Goal: Find specific page/section: Find specific page/section

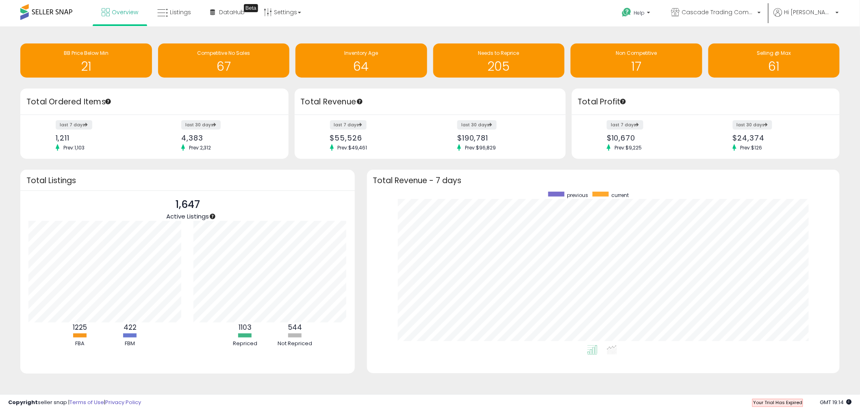
scroll to position [3, 0]
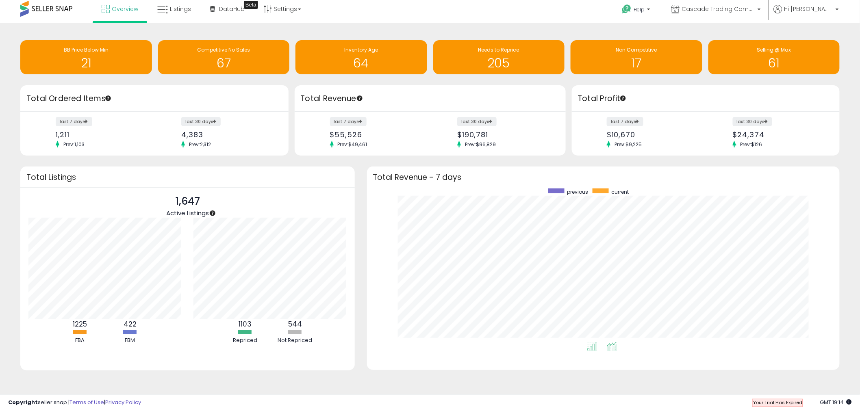
click at [611, 349] on icon at bounding box center [612, 346] width 10 height 9
click at [593, 348] on icon at bounding box center [592, 346] width 10 height 9
drag, startPoint x: 605, startPoint y: 350, endPoint x: 610, endPoint y: 351, distance: 4.9
click at [606, 350] on li at bounding box center [611, 348] width 18 height 14
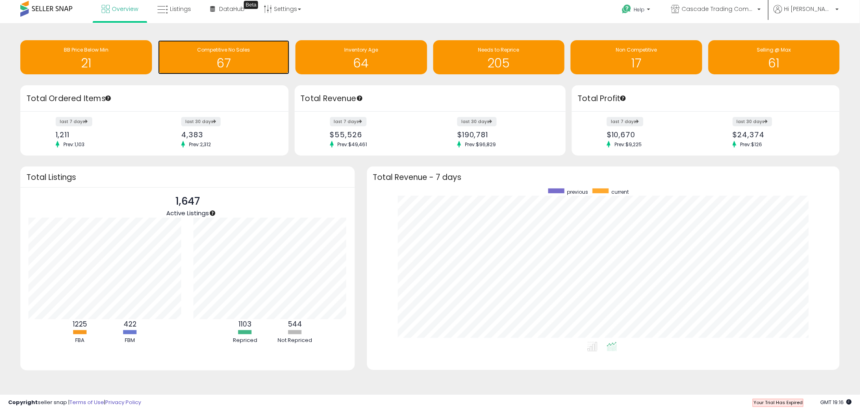
click at [256, 63] on h1 "67" at bounding box center [223, 62] width 123 height 13
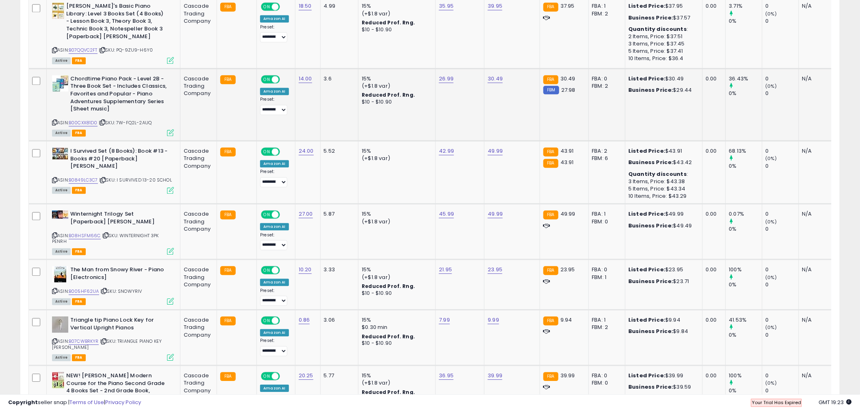
scroll to position [767, 0]
